Goal: Task Accomplishment & Management: Complete application form

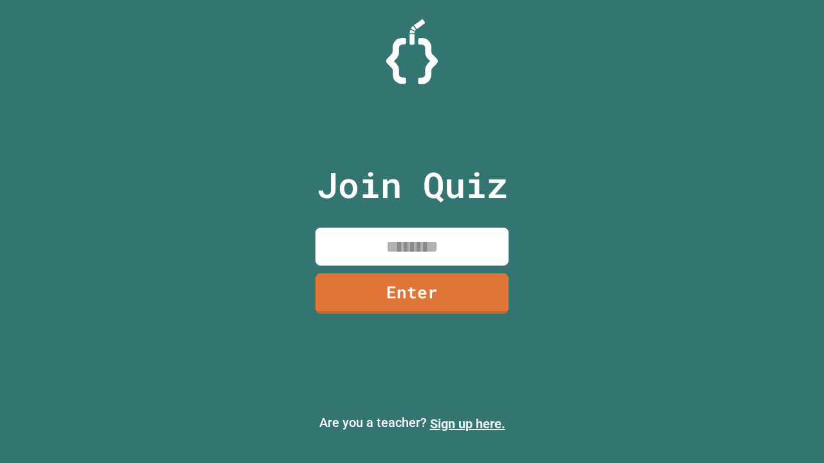
click at [467, 424] on link "Sign up here." at bounding box center [467, 423] width 75 height 15
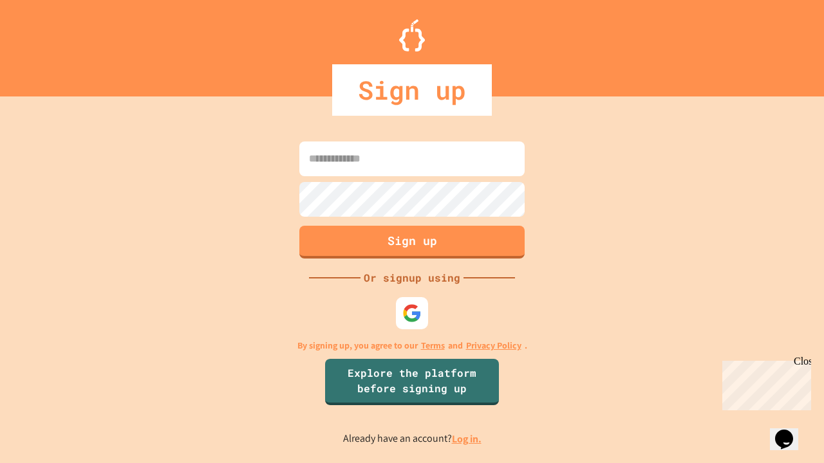
click at [467, 439] on link "Log in." at bounding box center [467, 440] width 30 height 14
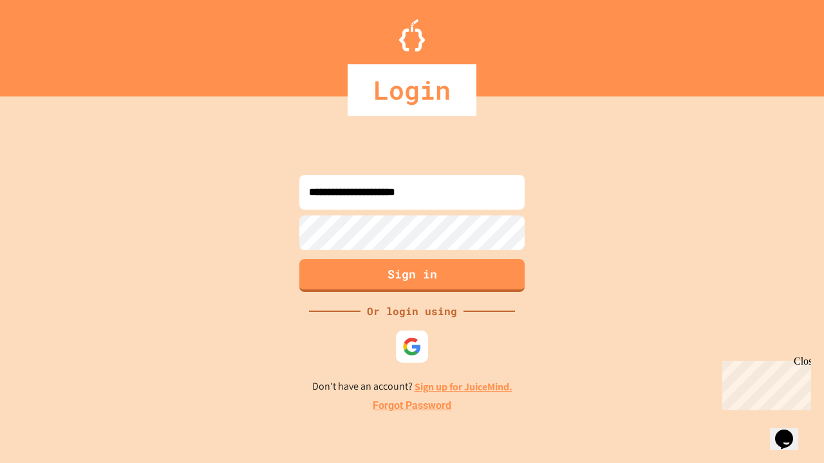
type input "**********"
